Goal: Information Seeking & Learning: Learn about a topic

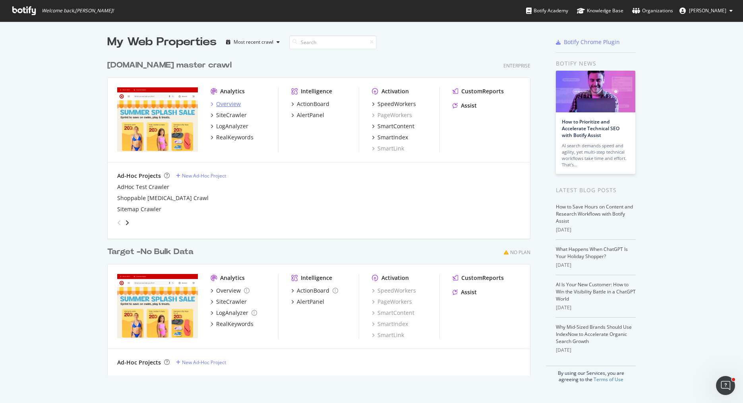
click at [233, 105] on div "Overview" at bounding box center [228, 104] width 25 height 8
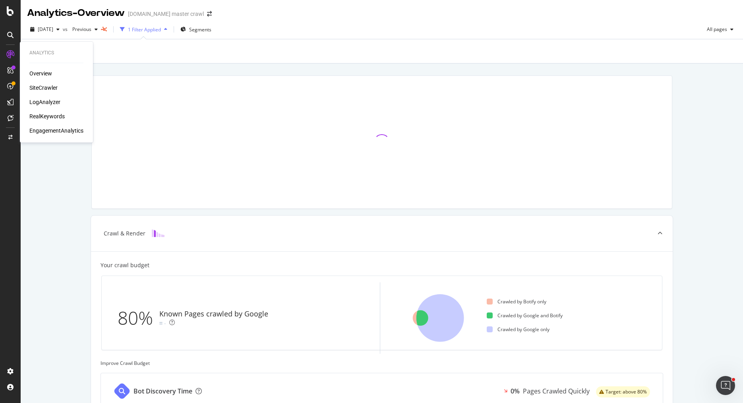
click at [49, 115] on div "RealKeywords" at bounding box center [46, 116] width 35 height 8
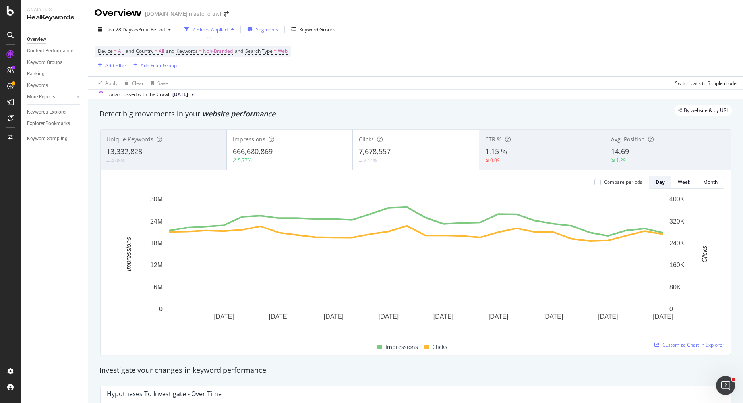
click at [263, 30] on span "Segments" at bounding box center [267, 29] width 22 height 7
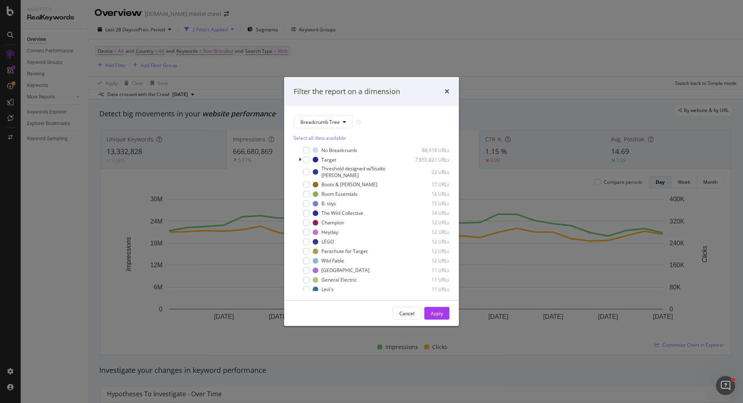
click at [335, 41] on div "Filter the report on a dimension Breadcrumb Tree Select all data available No B…" at bounding box center [371, 201] width 743 height 403
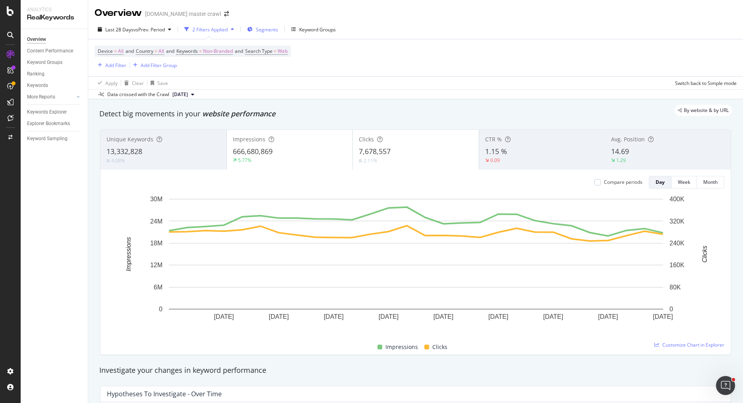
click at [264, 32] on span "Segments" at bounding box center [267, 29] width 22 height 7
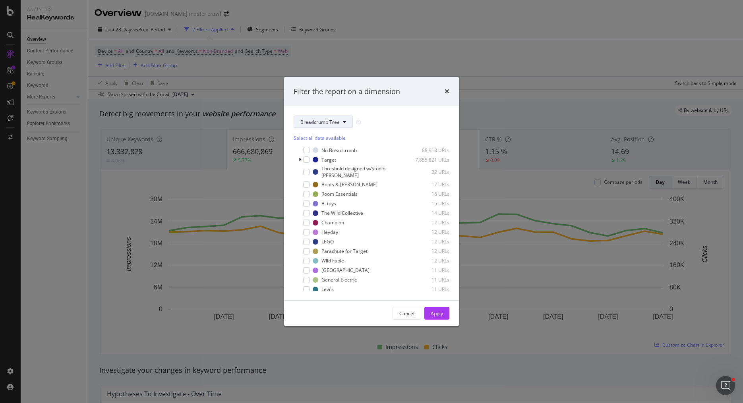
click at [318, 121] on span "Breadcrumb Tree" at bounding box center [319, 122] width 39 height 7
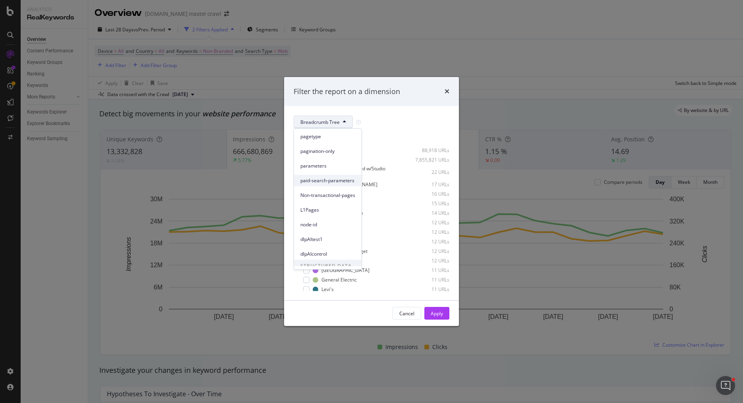
scroll to position [34, 0]
click at [320, 258] on span "Breadcrumb Tree" at bounding box center [327, 261] width 55 height 7
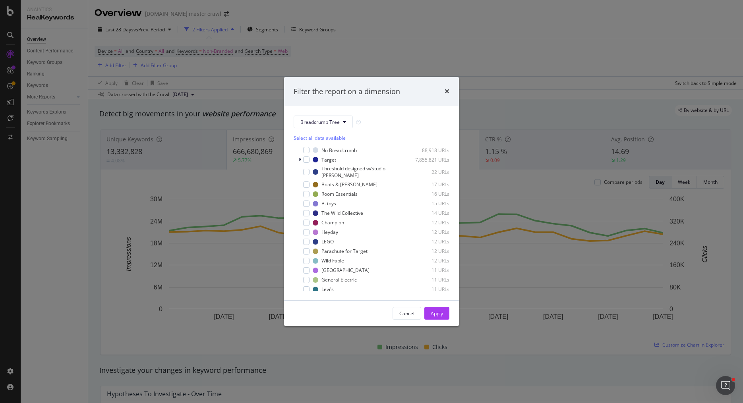
click at [302, 58] on div "Filter the report on a dimension Breadcrumb Tree Select all data available No B…" at bounding box center [371, 201] width 743 height 403
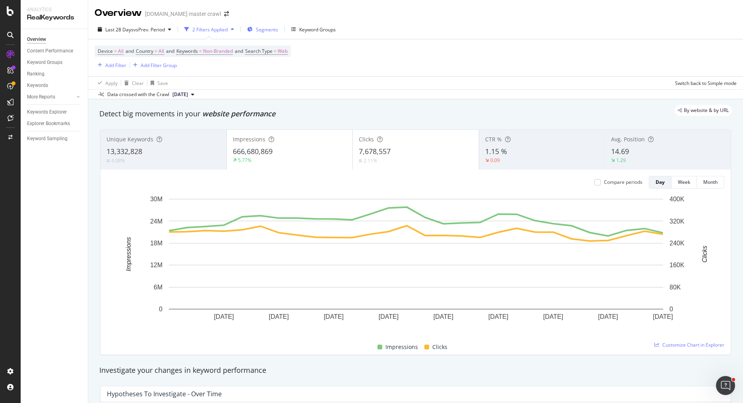
click at [261, 29] on span "Segments" at bounding box center [267, 29] width 22 height 7
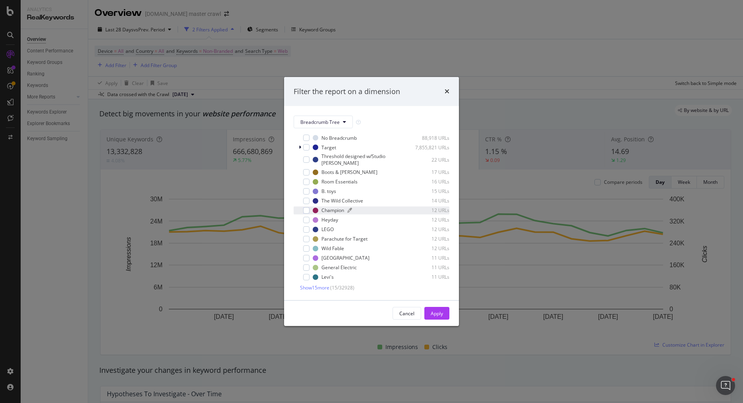
scroll to position [0, 0]
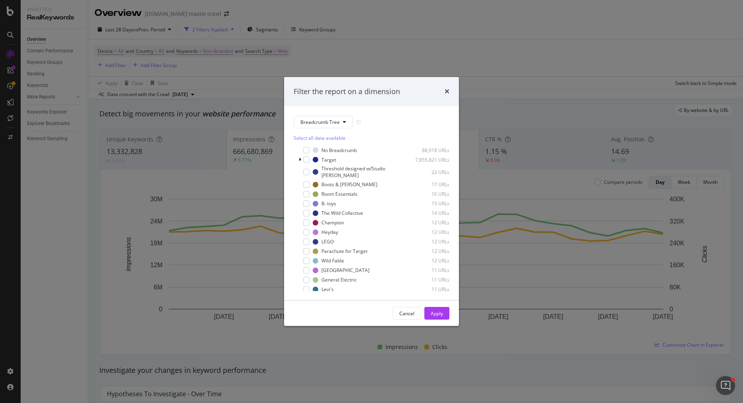
click at [266, 15] on div "Filter the report on a dimension Breadcrumb Tree Select all data available No B…" at bounding box center [371, 201] width 743 height 403
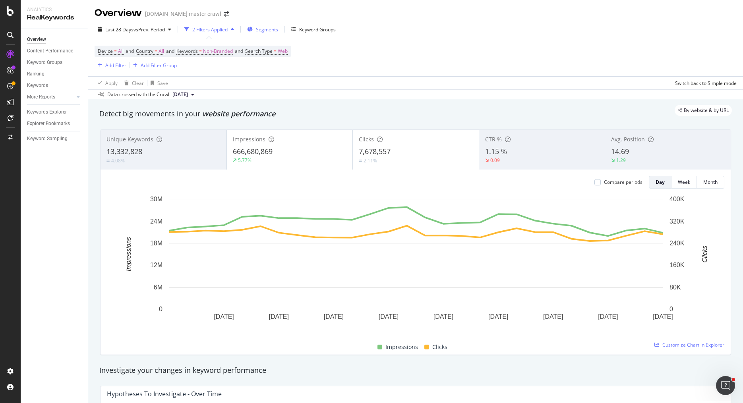
click at [267, 33] on div "Segments" at bounding box center [262, 29] width 31 height 12
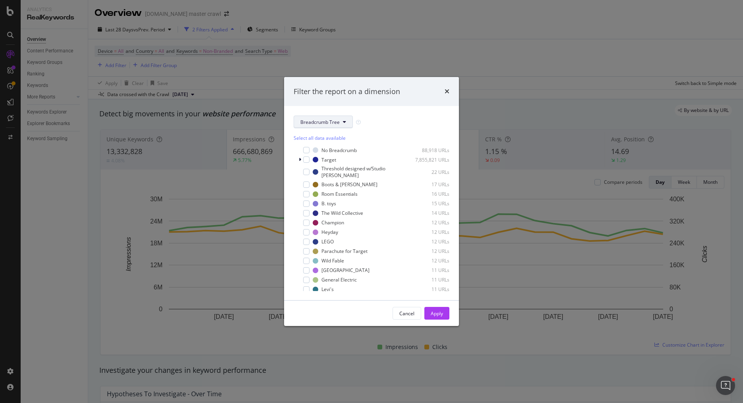
click at [320, 118] on button "Breadcrumb Tree" at bounding box center [323, 122] width 59 height 13
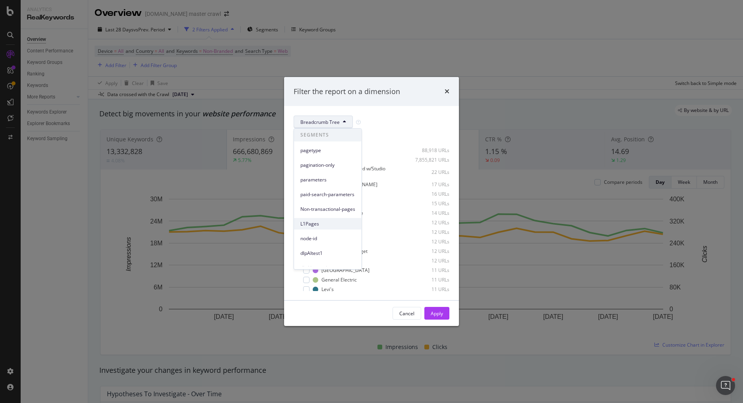
scroll to position [34, 0]
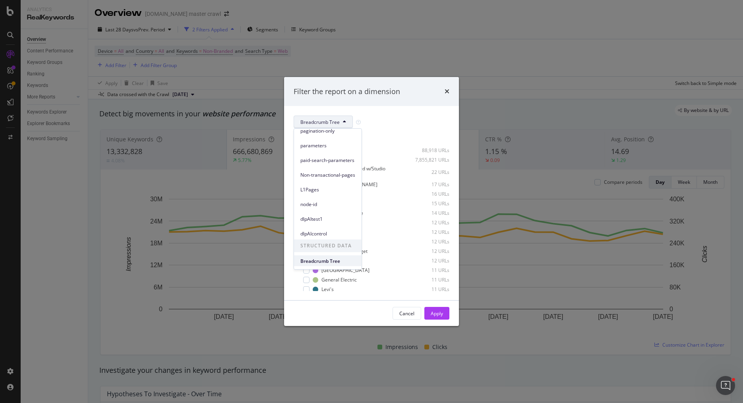
click at [325, 258] on span "Breadcrumb Tree" at bounding box center [327, 261] width 55 height 7
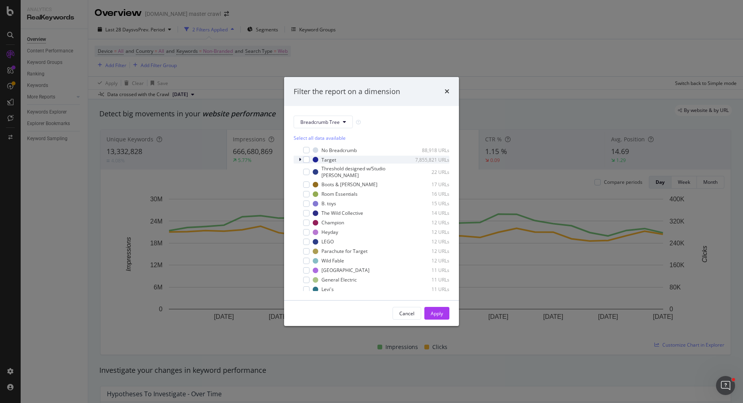
click at [301, 159] on div "modal" at bounding box center [300, 160] width 5 height 8
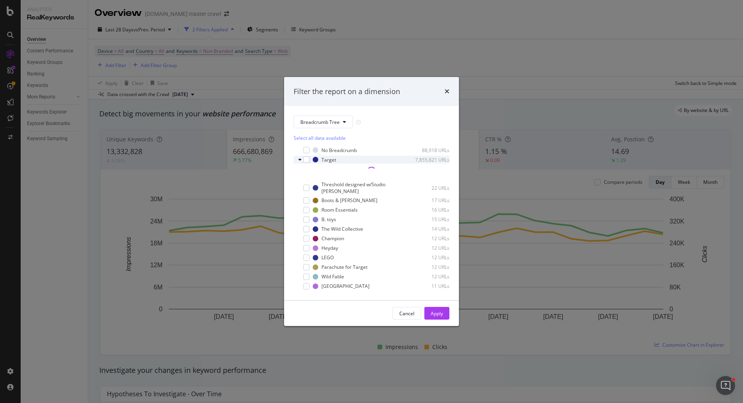
click at [300, 160] on icon "modal" at bounding box center [299, 159] width 3 height 5
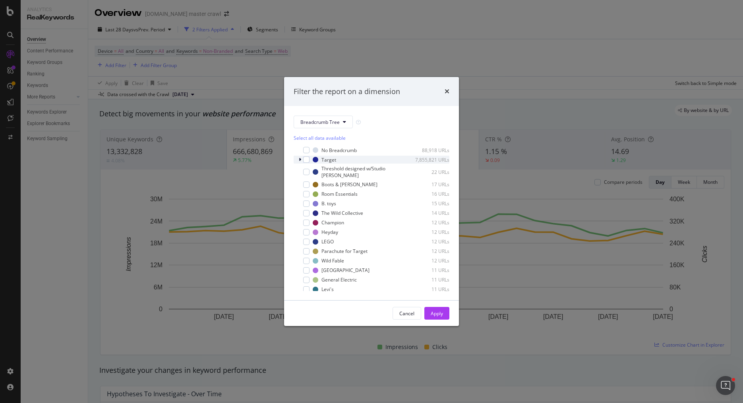
click at [300, 160] on icon "modal" at bounding box center [300, 159] width 2 height 5
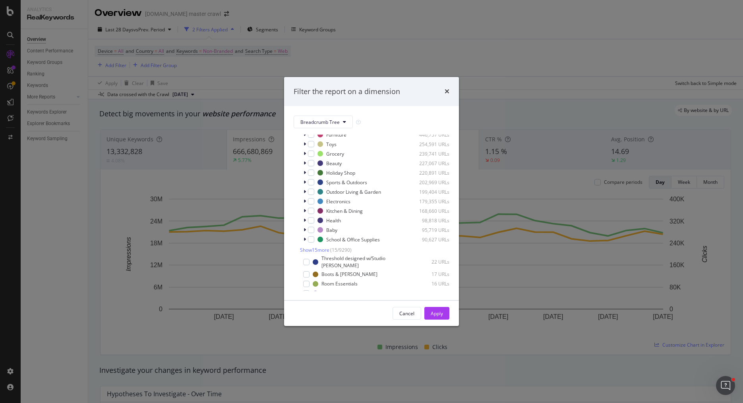
scroll to position [67, 0]
click at [310, 245] on span "Show 15 more" at bounding box center [314, 245] width 29 height 7
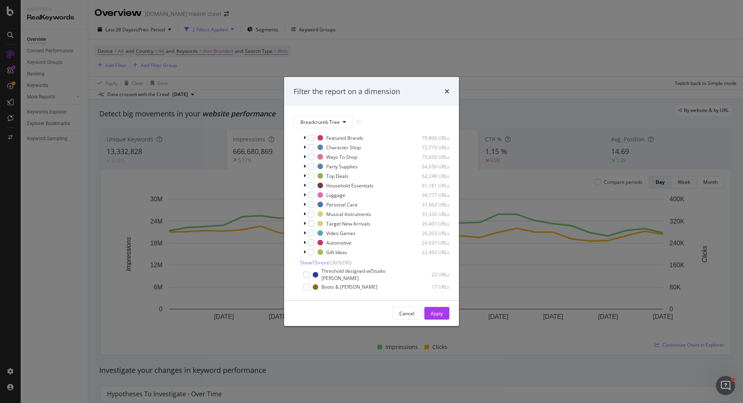
scroll to position [208, 0]
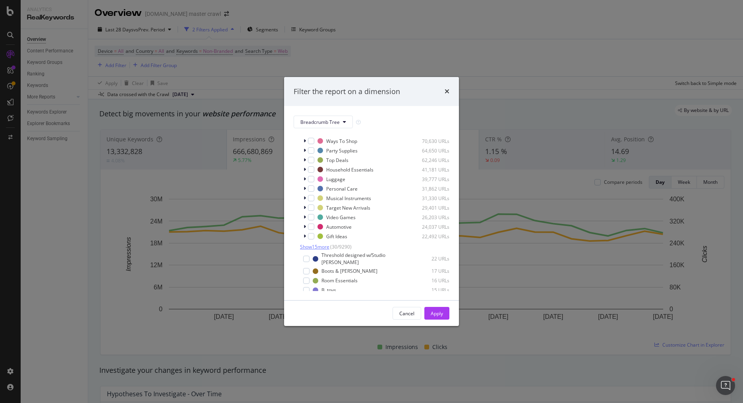
click at [312, 245] on span "Show 15 more" at bounding box center [314, 247] width 29 height 7
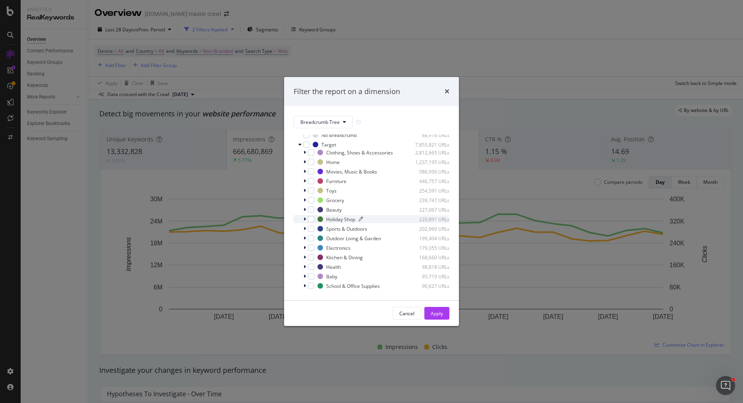
scroll to position [19, 0]
click at [306, 178] on icon "modal" at bounding box center [305, 177] width 2 height 5
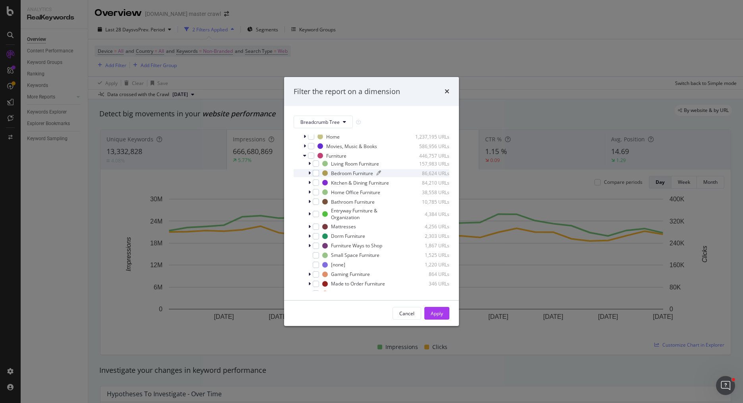
scroll to position [48, 0]
click at [314, 147] on div "modal" at bounding box center [311, 148] width 6 height 6
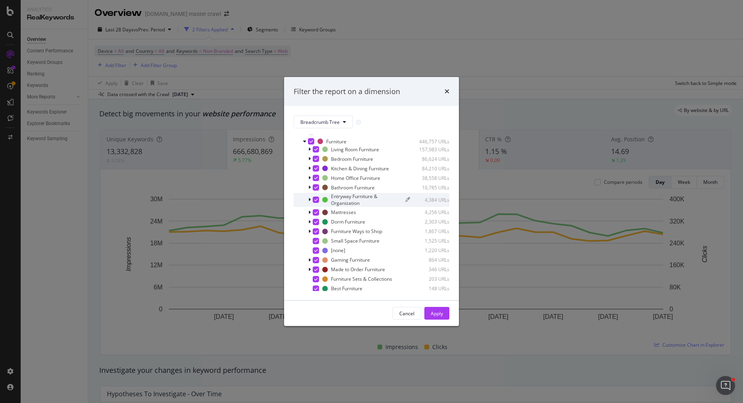
scroll to position [48, 0]
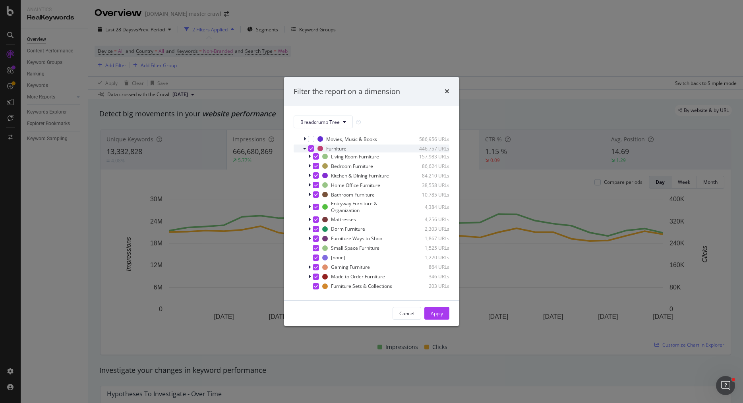
click at [310, 148] on icon "modal" at bounding box center [312, 149] width 4 height 4
click at [315, 193] on div "modal" at bounding box center [316, 195] width 6 height 6
click at [438, 314] on div "Apply" at bounding box center [437, 313] width 12 height 7
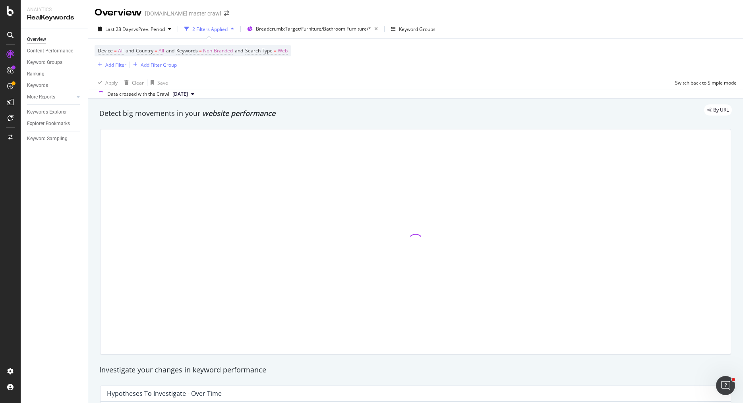
scroll to position [5, 0]
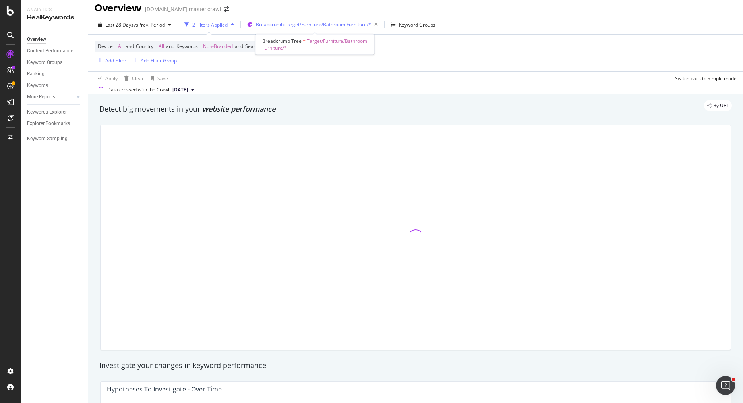
click at [349, 25] on span "Breadcrumb: Target/Furniture/Bathroom Furniture/*" at bounding box center [313, 24] width 115 height 7
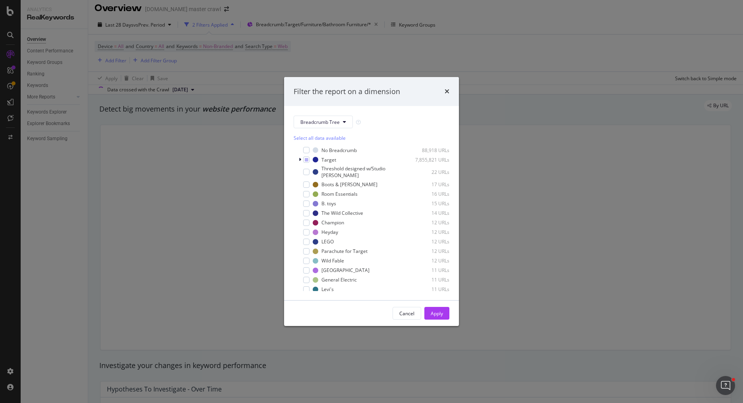
scroll to position [10, 0]
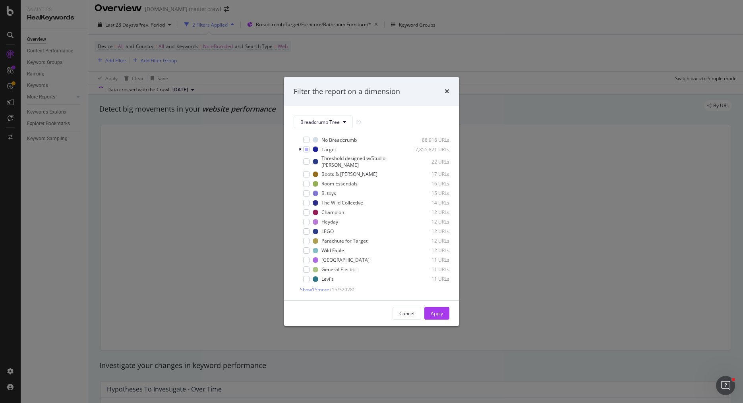
click at [268, 67] on div "Filter the report on a dimension Breadcrumb Tree Select all data available No B…" at bounding box center [371, 201] width 743 height 403
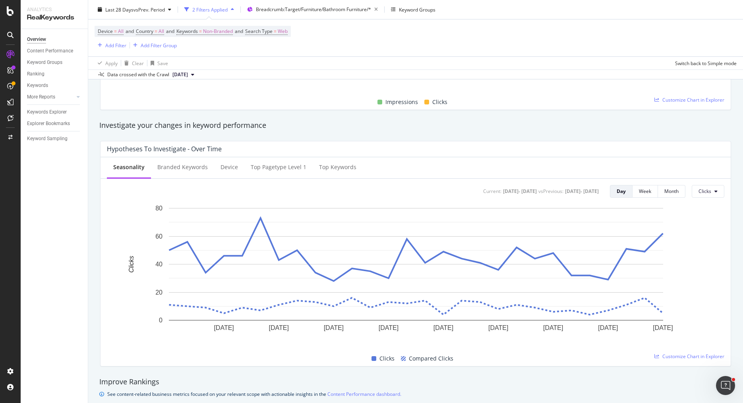
scroll to position [223, 0]
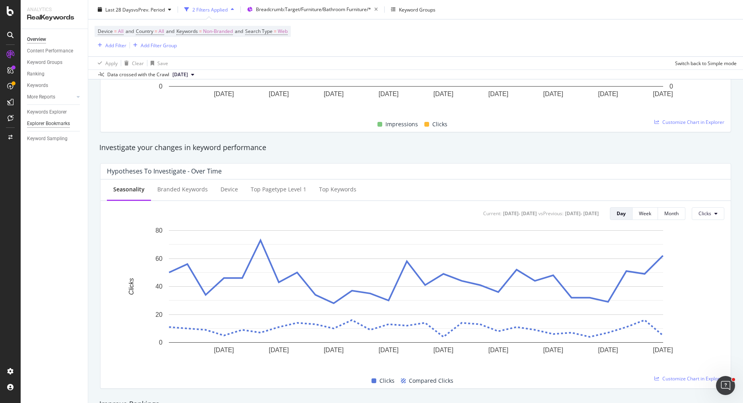
click at [64, 124] on div "Explorer Bookmarks" at bounding box center [48, 124] width 43 height 8
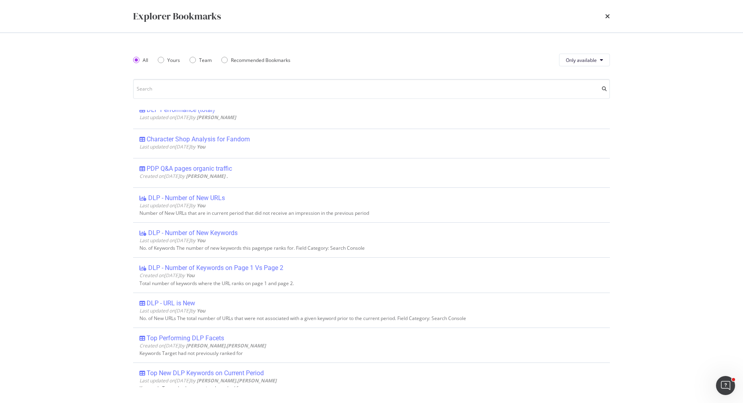
scroll to position [0, 0]
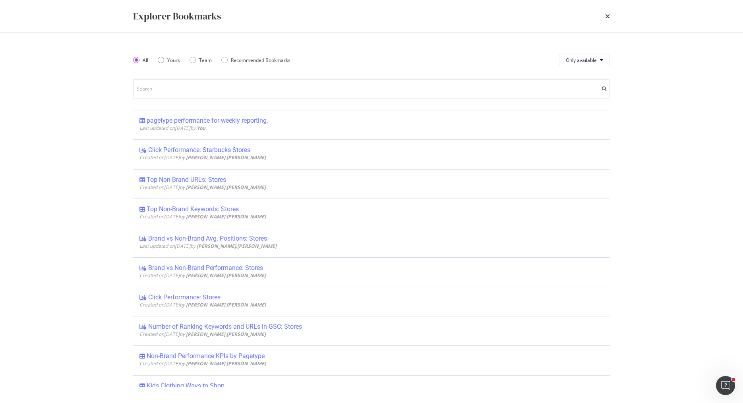
drag, startPoint x: 612, startPoint y: 18, endPoint x: 597, endPoint y: 20, distance: 14.9
click at [602, 21] on div "Explorer Bookmarks" at bounding box center [371, 16] width 509 height 33
click at [608, 14] on icon "times" at bounding box center [607, 16] width 5 height 6
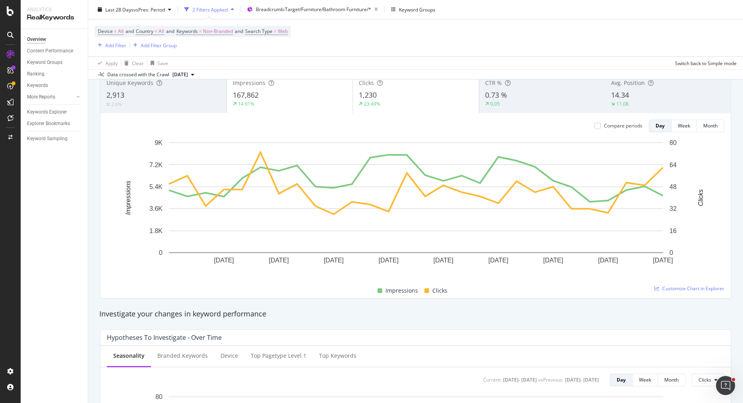
scroll to position [58, 0]
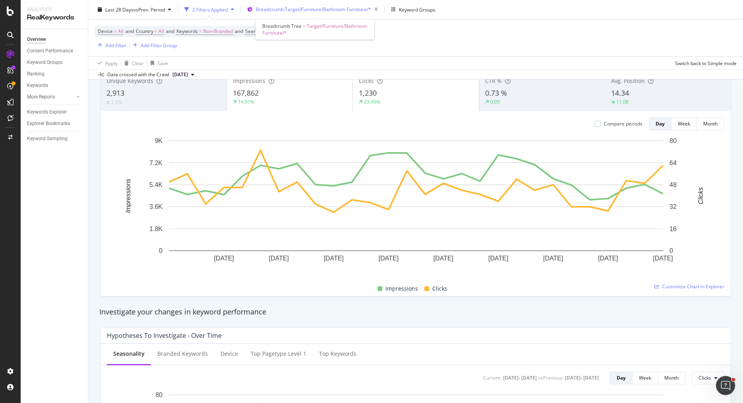
click at [342, 7] on span "Breadcrumb: Target/Furniture/Bathroom Furniture/*" at bounding box center [313, 9] width 115 height 7
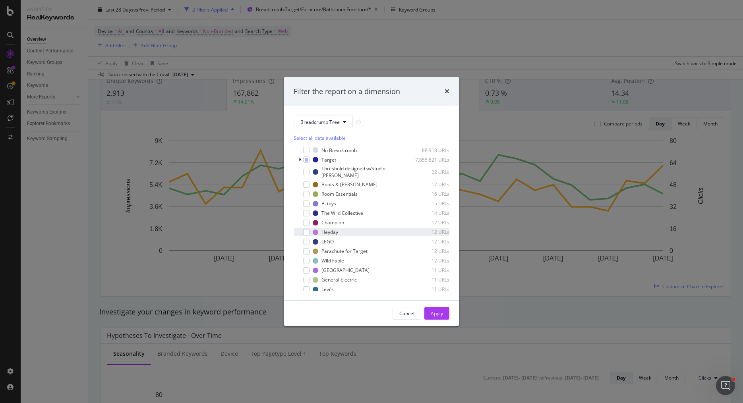
scroll to position [12, 0]
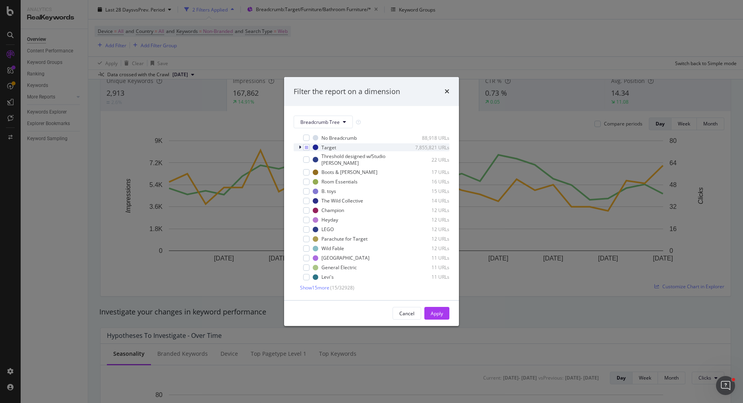
click at [302, 148] on div "modal" at bounding box center [300, 147] width 5 height 8
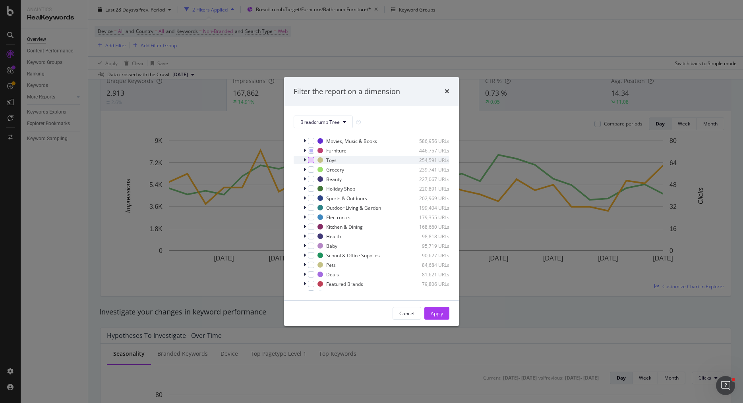
scroll to position [47, 0]
click at [311, 150] on icon "modal" at bounding box center [312, 149] width 4 height 4
click at [310, 149] on icon "modal" at bounding box center [312, 149] width 4 height 4
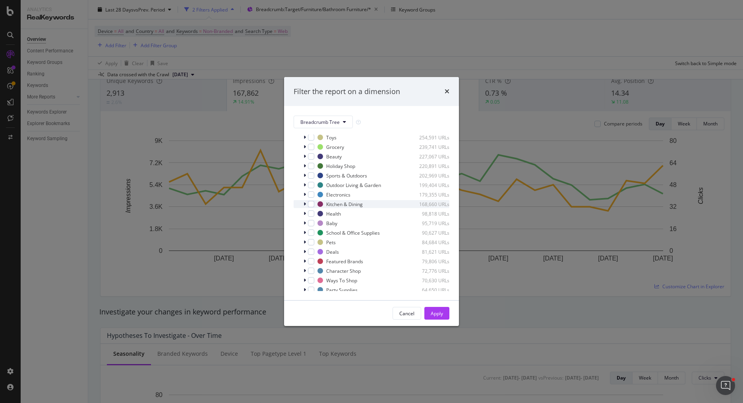
click at [306, 204] on div "modal" at bounding box center [305, 204] width 5 height 8
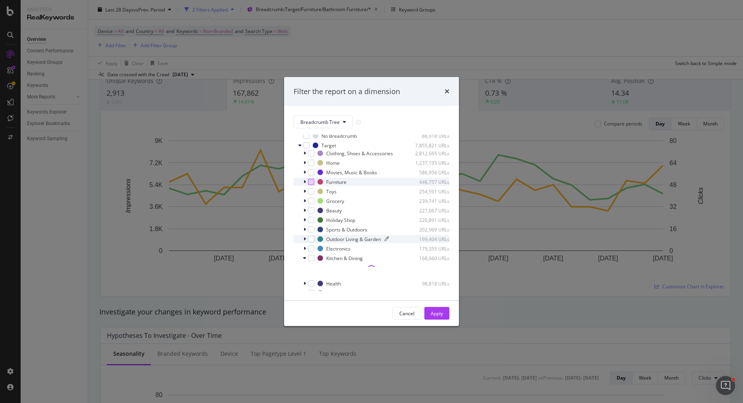
scroll to position [7, 0]
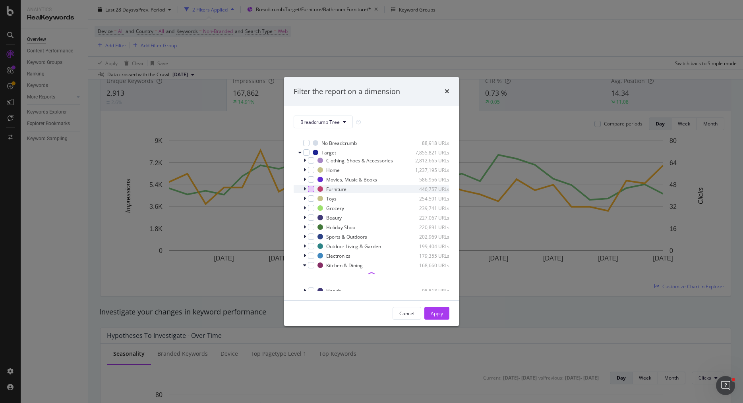
click at [307, 189] on div "modal" at bounding box center [305, 189] width 5 height 8
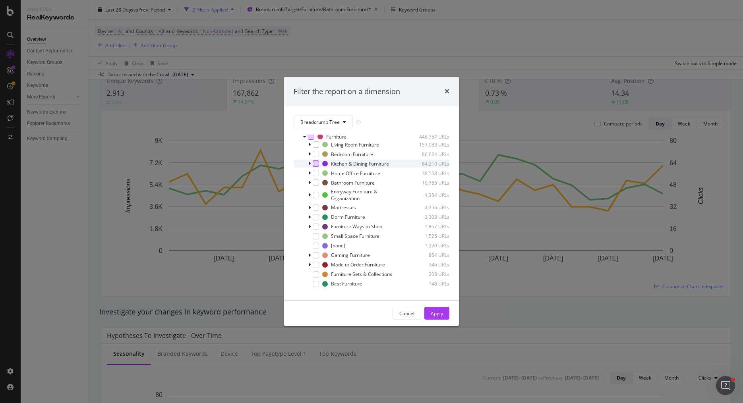
scroll to position [70, 0]
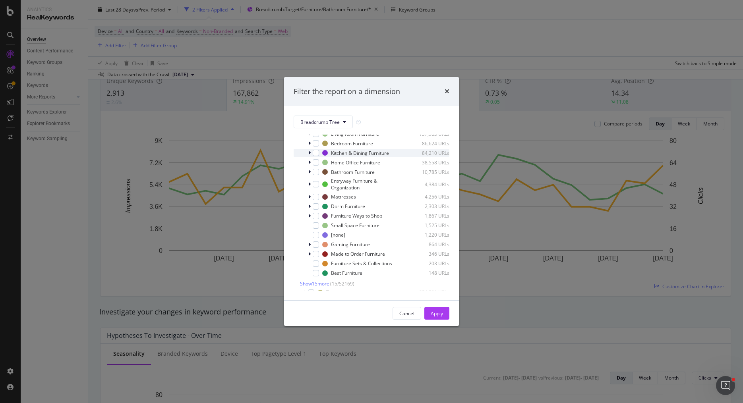
click at [309, 152] on icon "modal" at bounding box center [309, 153] width 2 height 5
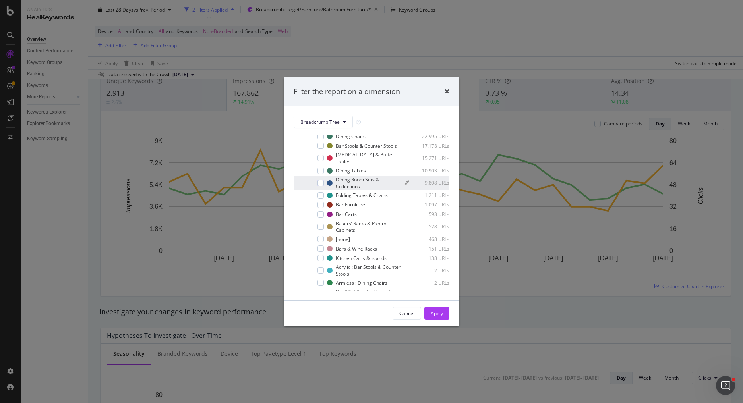
scroll to position [107, 0]
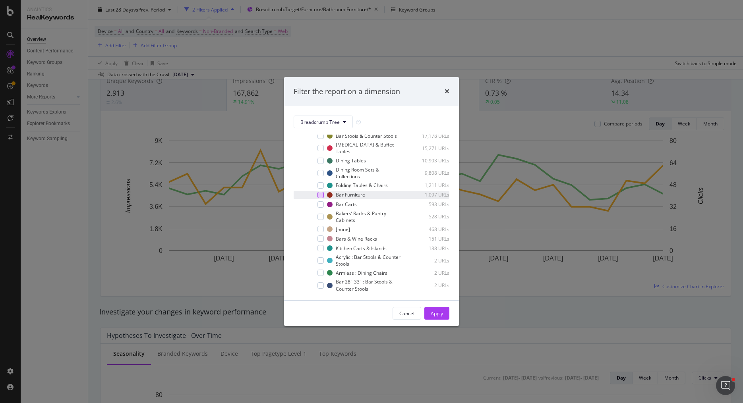
click at [321, 192] on div "modal" at bounding box center [321, 195] width 6 height 6
click at [437, 314] on div "Apply" at bounding box center [437, 313] width 12 height 7
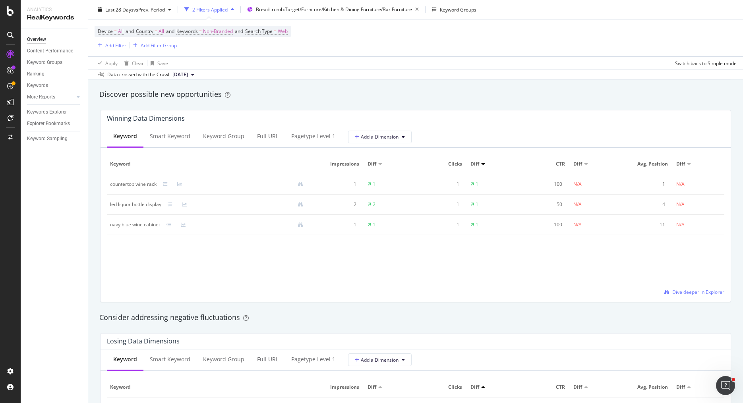
scroll to position [690, 0]
click at [685, 289] on span "Dive deeper in Explorer" at bounding box center [698, 290] width 52 height 7
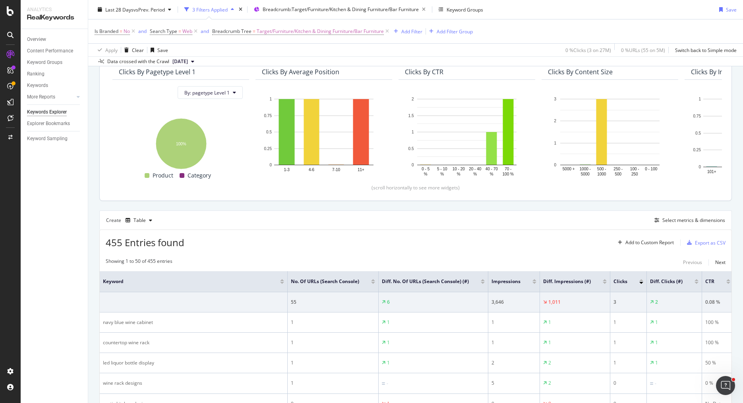
scroll to position [111, 0]
